Goal: Browse casually: Explore the website without a specific task or goal

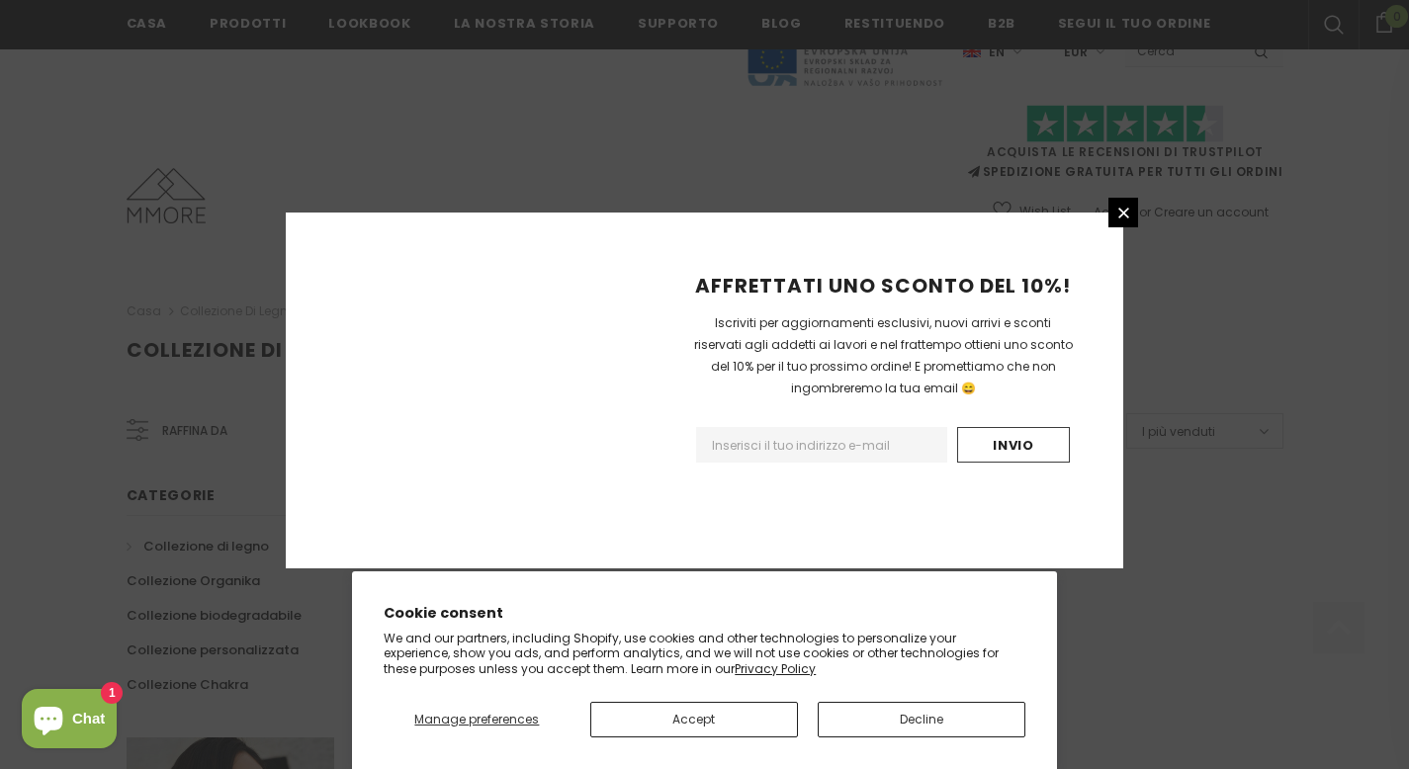
scroll to position [1257, 0]
